Goal: Book appointment/travel/reservation

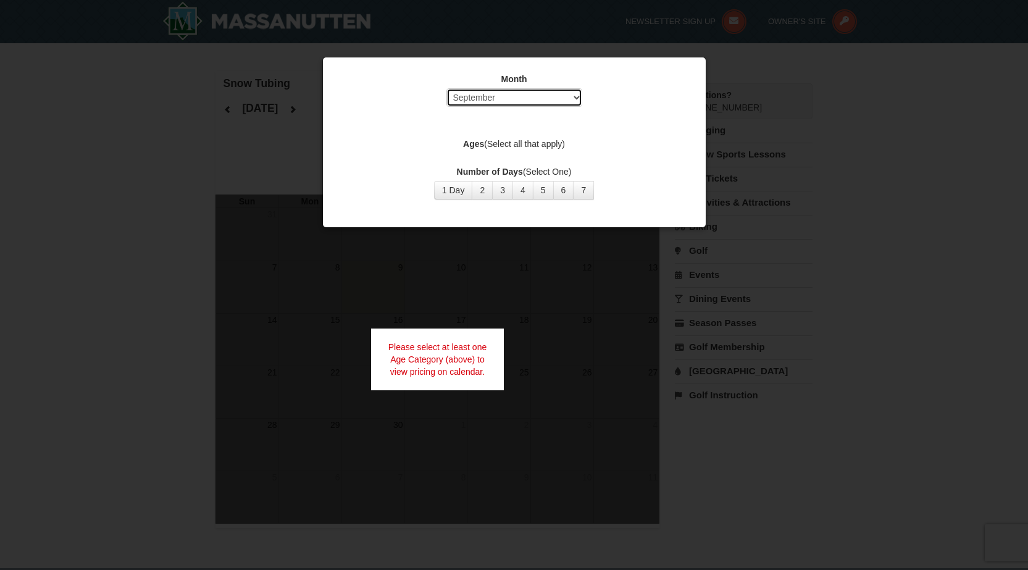
click at [575, 97] on select "Select September October November December January February March April May Jun…" at bounding box center [514, 97] width 136 height 19
click at [446, 88] on select "Select September October November December January February March April May Jun…" at bounding box center [514, 97] width 136 height 19
click at [458, 192] on button "1 Day" at bounding box center [453, 190] width 39 height 19
click at [511, 141] on label "Ages (Select all that apply)" at bounding box center [514, 144] width 352 height 12
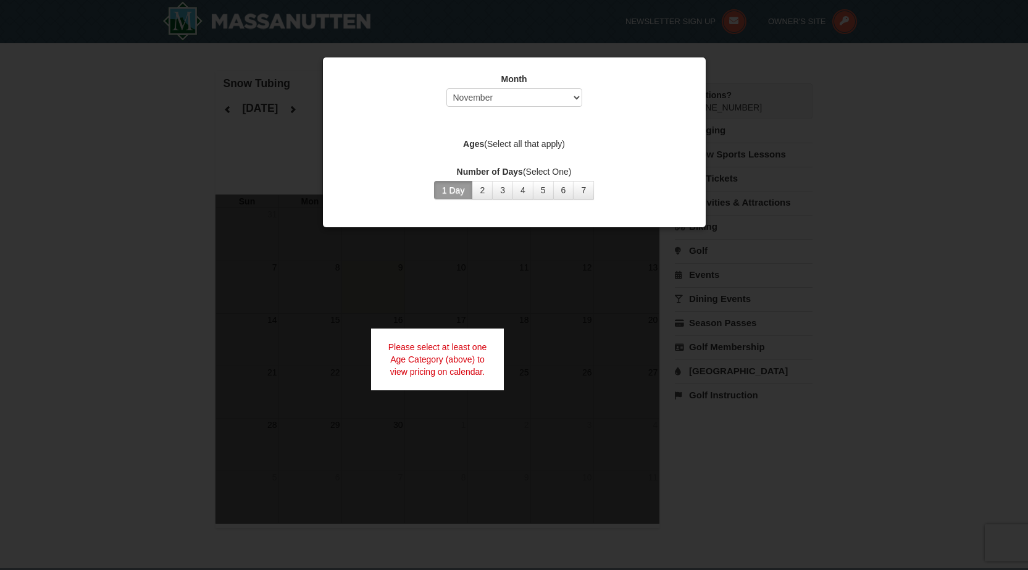
click at [494, 264] on div at bounding box center [514, 285] width 1028 height 570
click at [578, 100] on select "Select September October November December January February March April May Jun…" at bounding box center [514, 97] width 136 height 19
click at [446, 88] on select "Select September October November December January February March April May Jun…" at bounding box center [514, 97] width 136 height 19
click at [575, 96] on select "Select September October November December January February March April May Jun…" at bounding box center [514, 97] width 136 height 19
click at [446, 88] on select "Select September October November December January February March April May Jun…" at bounding box center [514, 97] width 136 height 19
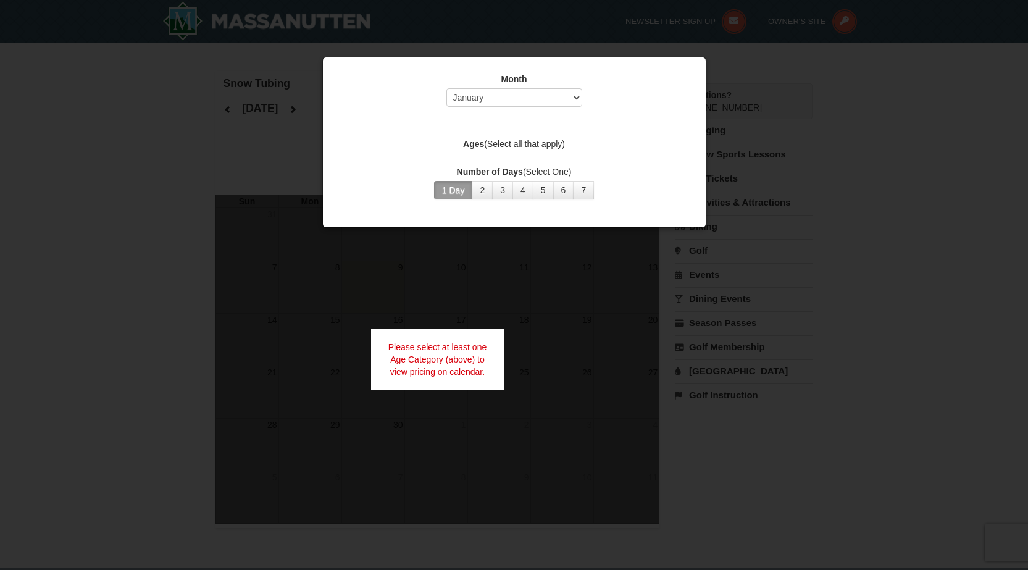
click at [461, 192] on button "1 Day" at bounding box center [453, 190] width 39 height 19
click at [490, 269] on div at bounding box center [514, 285] width 1028 height 570
click at [490, 270] on div at bounding box center [514, 285] width 1028 height 570
click at [490, 271] on div at bounding box center [514, 285] width 1028 height 570
click at [773, 245] on div at bounding box center [514, 285] width 1028 height 570
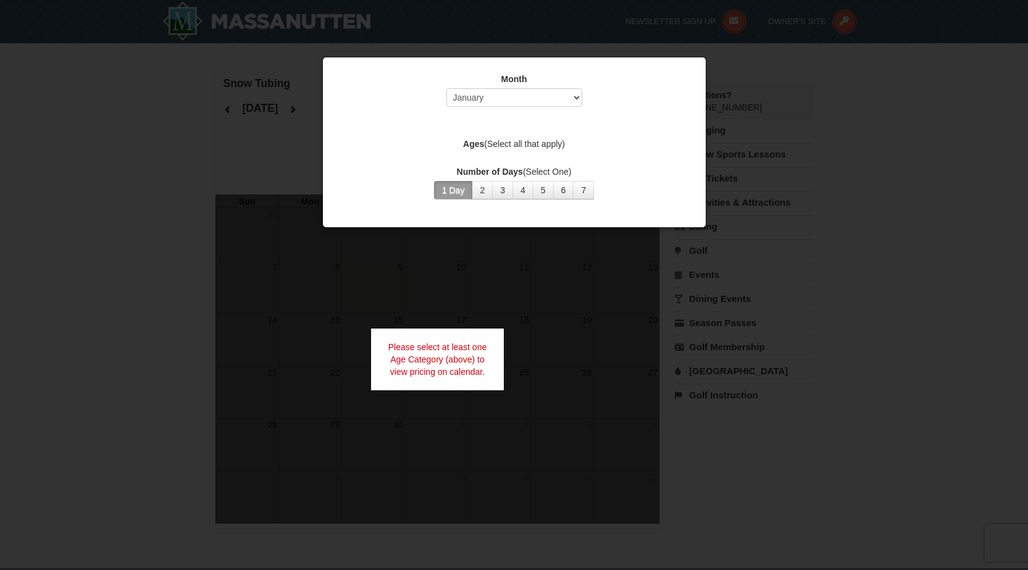
drag, startPoint x: 775, startPoint y: 245, endPoint x: 782, endPoint y: 219, distance: 27.0
click at [776, 244] on div at bounding box center [514, 285] width 1028 height 570
drag, startPoint x: 784, startPoint y: 215, endPoint x: 745, endPoint y: 140, distance: 84.8
click at [780, 199] on div at bounding box center [514, 285] width 1028 height 570
drag, startPoint x: 743, startPoint y: 115, endPoint x: 720, endPoint y: 76, distance: 45.4
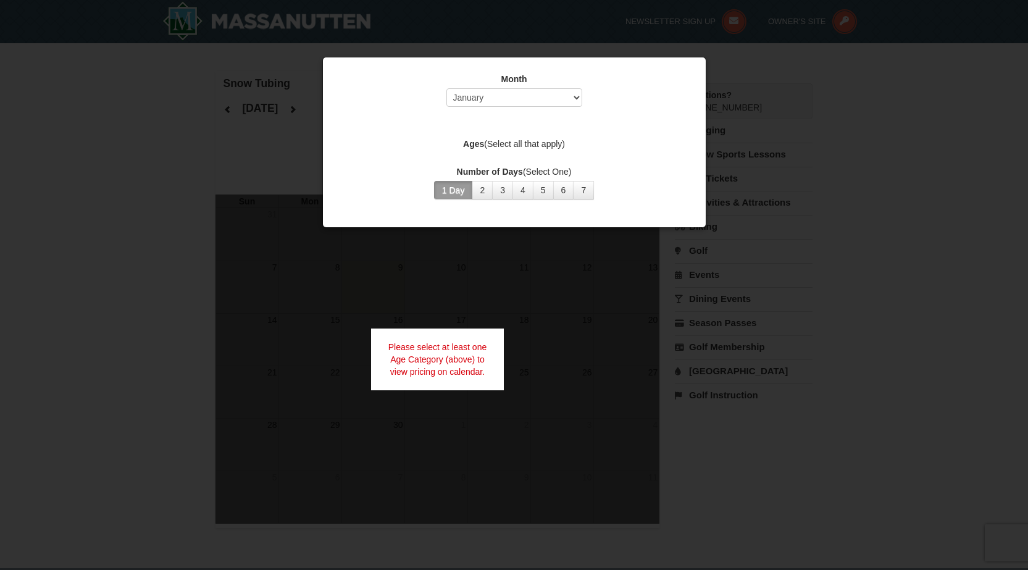
click at [740, 104] on div at bounding box center [514, 285] width 1028 height 570
drag, startPoint x: 720, startPoint y: 76, endPoint x: 539, endPoint y: 36, distance: 185.2
click at [622, 51] on div at bounding box center [514, 285] width 1028 height 570
drag, startPoint x: 431, startPoint y: 58, endPoint x: 302, endPoint y: 46, distance: 129.6
click at [394, 58] on div "Month Select September October November December January February March April M…" at bounding box center [514, 142] width 384 height 171
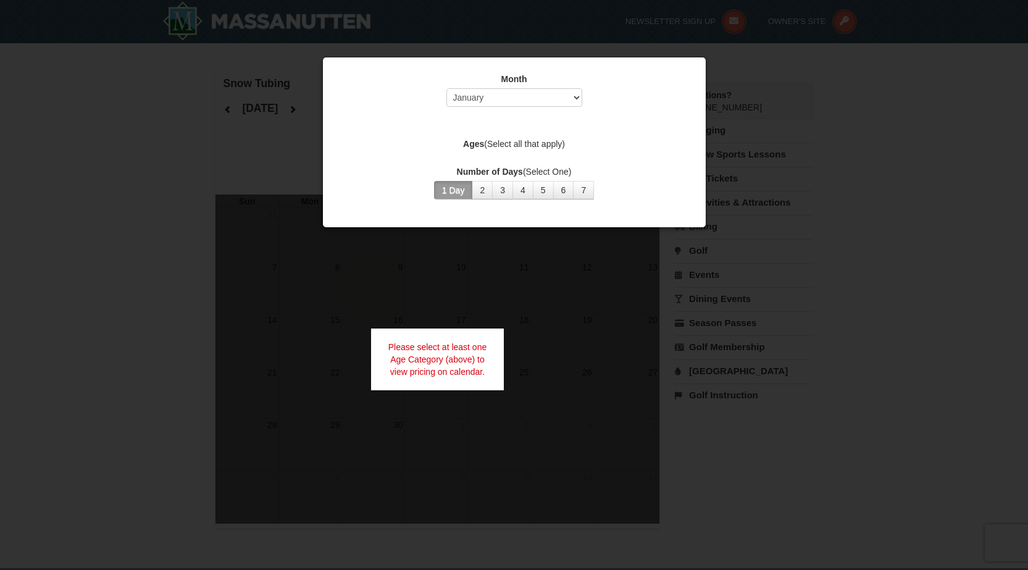
drag, startPoint x: 266, startPoint y: 58, endPoint x: 227, endPoint y: 89, distance: 49.7
click at [262, 61] on div at bounding box center [514, 285] width 1028 height 570
click at [187, 168] on div at bounding box center [514, 285] width 1028 height 570
click at [517, 90] on select "Select September October November December January February March April May Jun…" at bounding box center [514, 97] width 136 height 19
select select "11"
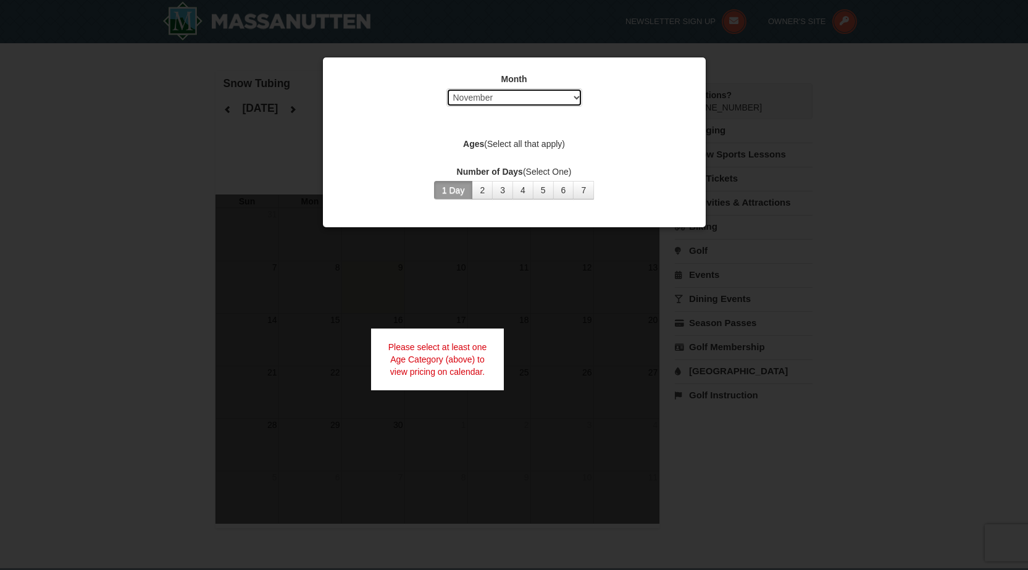
click at [446, 88] on select "Select September October November December January February March April May Jun…" at bounding box center [514, 97] width 136 height 19
click at [539, 141] on label "Ages (Select all that apply)" at bounding box center [514, 144] width 352 height 12
click at [535, 142] on label "Ages (Select all that apply)" at bounding box center [514, 144] width 352 height 12
click at [513, 143] on label "Ages (Select all that apply)" at bounding box center [514, 144] width 352 height 12
drag, startPoint x: 497, startPoint y: 142, endPoint x: 474, endPoint y: 142, distance: 22.8
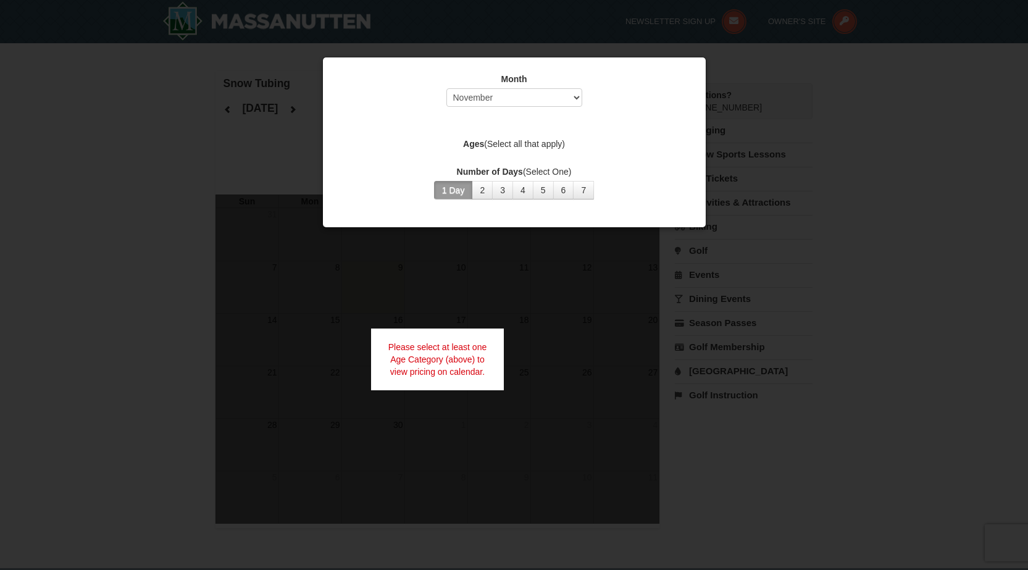
click at [495, 142] on label "Ages (Select all that apply)" at bounding box center [514, 144] width 352 height 12
click at [474, 142] on strong "Ages" at bounding box center [473, 144] width 21 height 10
click at [466, 142] on strong "Ages" at bounding box center [473, 144] width 21 height 10
click at [474, 114] on div "Month Select September October November December January February March April M…" at bounding box center [514, 136] width 371 height 145
drag, startPoint x: 498, startPoint y: 112, endPoint x: 515, endPoint y: 144, distance: 36.5
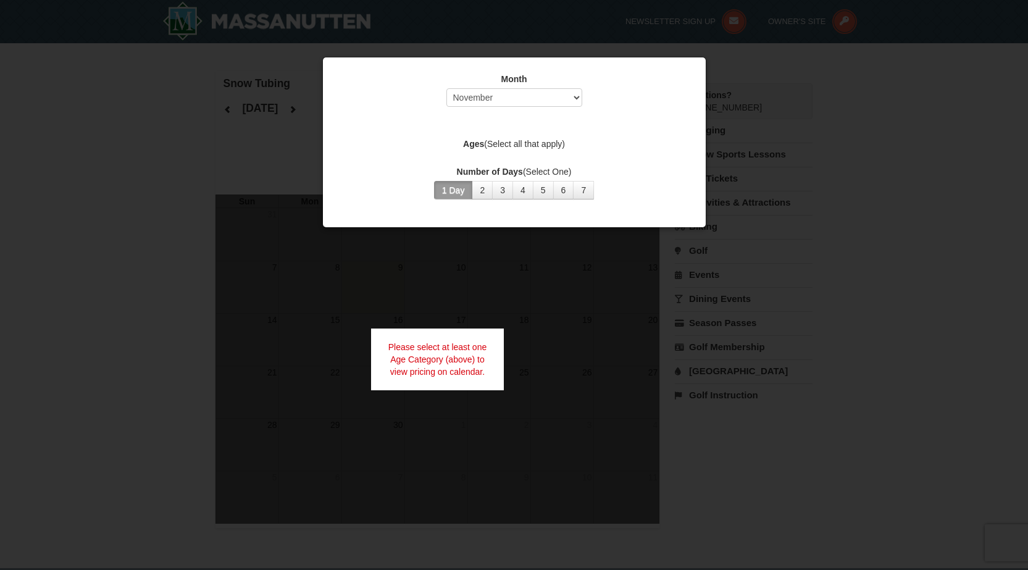
click at [508, 127] on div "Month Select September October November December January February March April M…" at bounding box center [514, 136] width 371 height 145
click at [514, 154] on div "Month Select September October November December January February March April M…" at bounding box center [514, 136] width 371 height 145
click at [502, 163] on div "Month Select September October November December January February March April M…" at bounding box center [514, 136] width 371 height 145
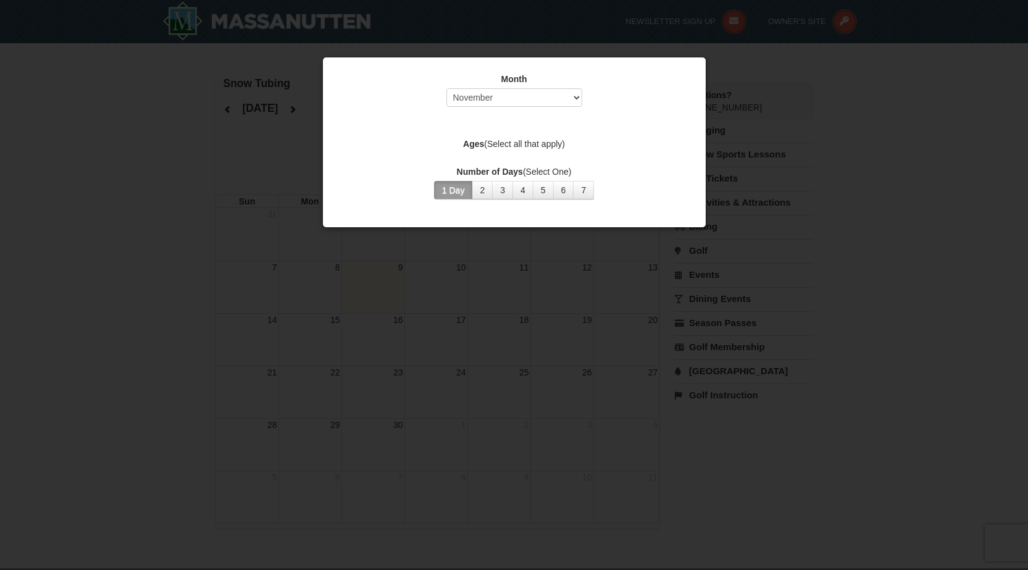
click at [868, 227] on div at bounding box center [514, 285] width 1028 height 570
click at [508, 98] on select "Select September October November December January February March April May Jun…" at bounding box center [514, 97] width 136 height 19
click at [446, 88] on select "Select September October November December January February March April May Jun…" at bounding box center [514, 97] width 136 height 19
click at [291, 215] on div at bounding box center [514, 285] width 1028 height 570
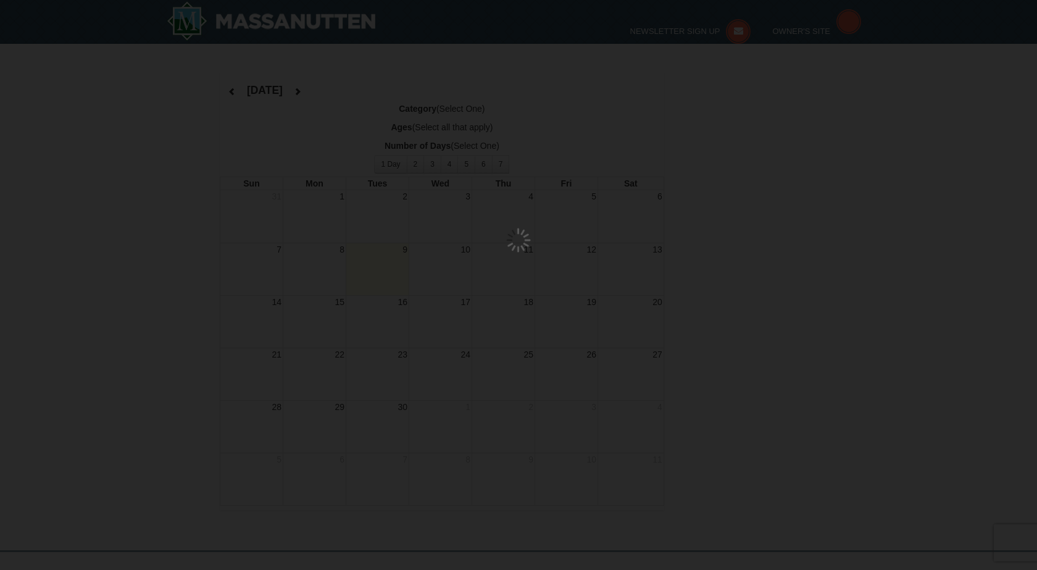
select select "9"
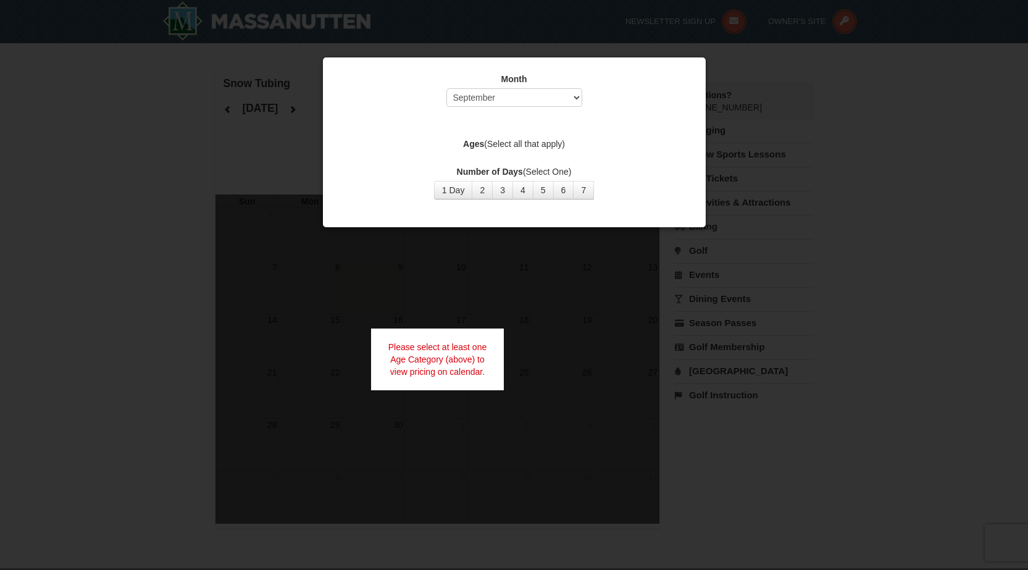
click at [502, 235] on div at bounding box center [514, 285] width 1028 height 570
click at [447, 198] on button "1 Day" at bounding box center [453, 190] width 39 height 19
click at [526, 144] on label "Ages (Select all that apply)" at bounding box center [514, 144] width 352 height 12
click at [577, 97] on select "Select September October November December January February March April May Jun…" at bounding box center [514, 97] width 136 height 19
select select
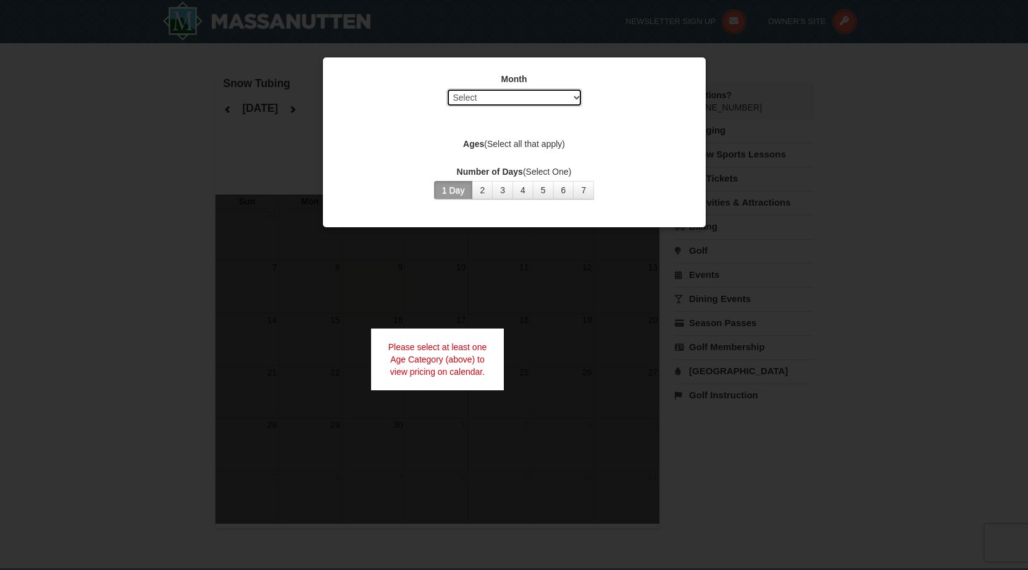
click at [446, 88] on select "Select September October November December January February March April May Jun…" at bounding box center [514, 97] width 136 height 19
click at [450, 191] on button "1 Day" at bounding box center [453, 190] width 39 height 19
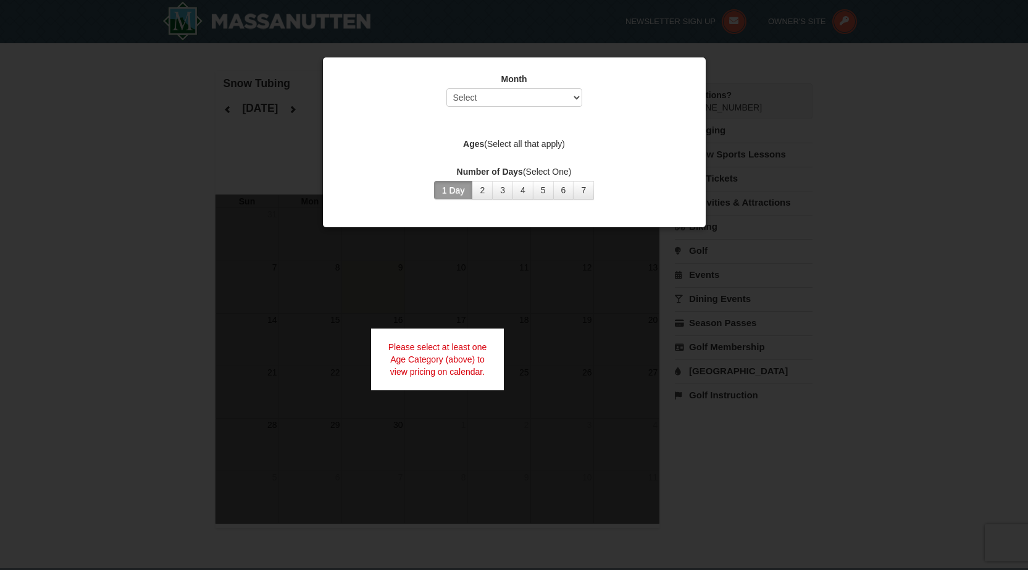
click at [901, 325] on div at bounding box center [514, 285] width 1028 height 570
click at [133, 208] on div at bounding box center [514, 285] width 1028 height 570
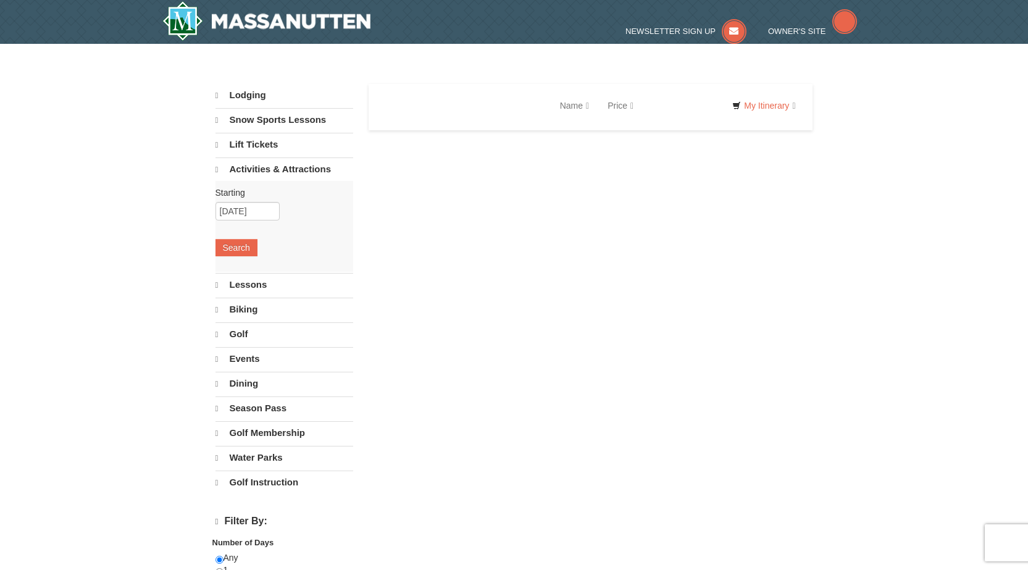
select select "9"
